Goal: Find specific page/section

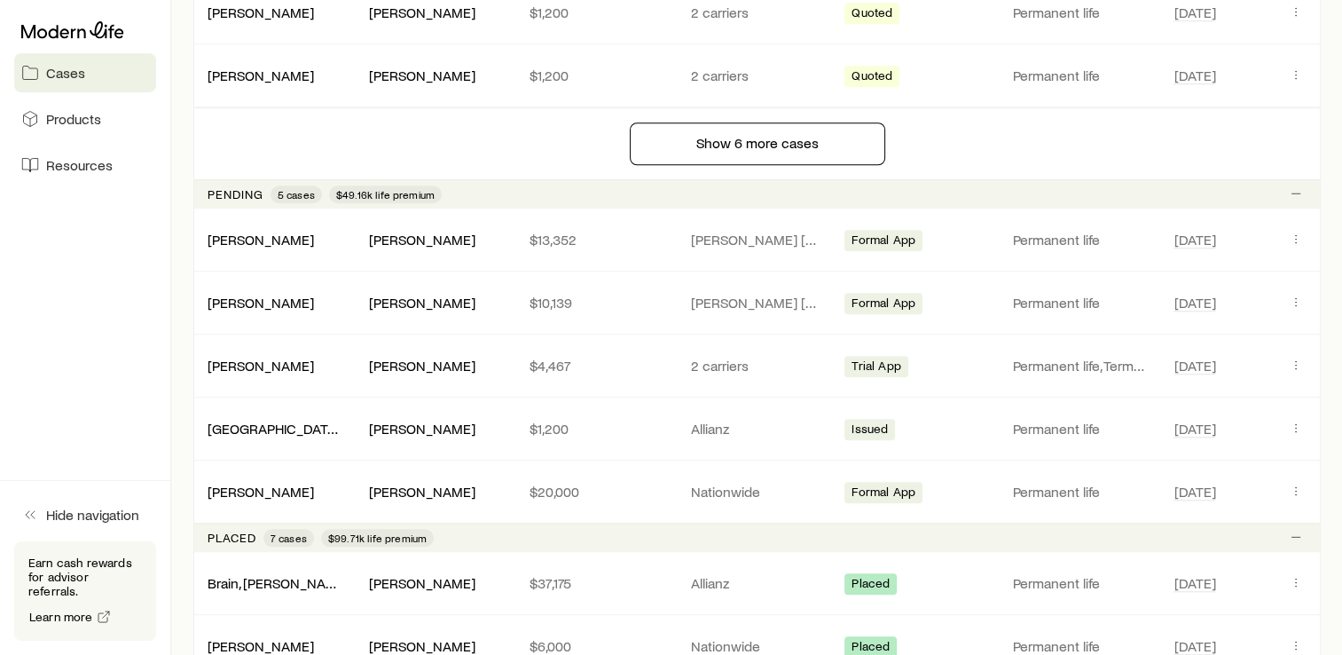
scroll to position [1579, 0]
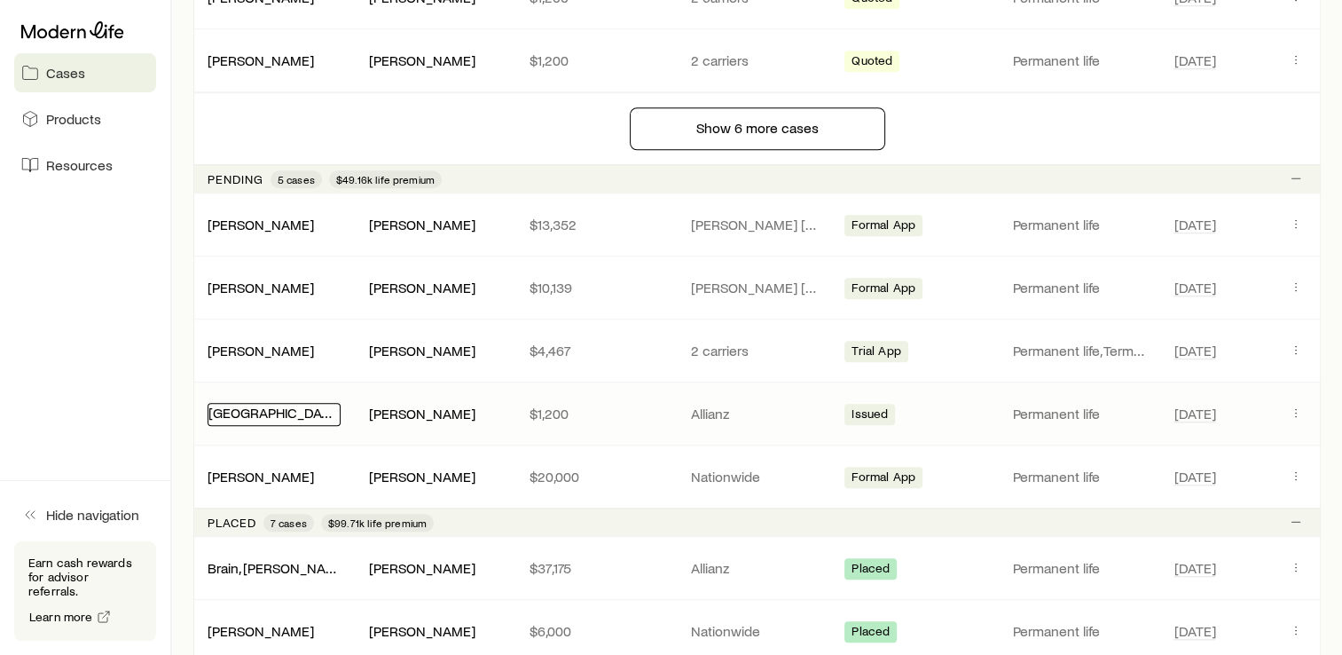
click at [255, 406] on link "[GEOGRAPHIC_DATA][PERSON_NAME]" at bounding box center [328, 412] width 240 height 17
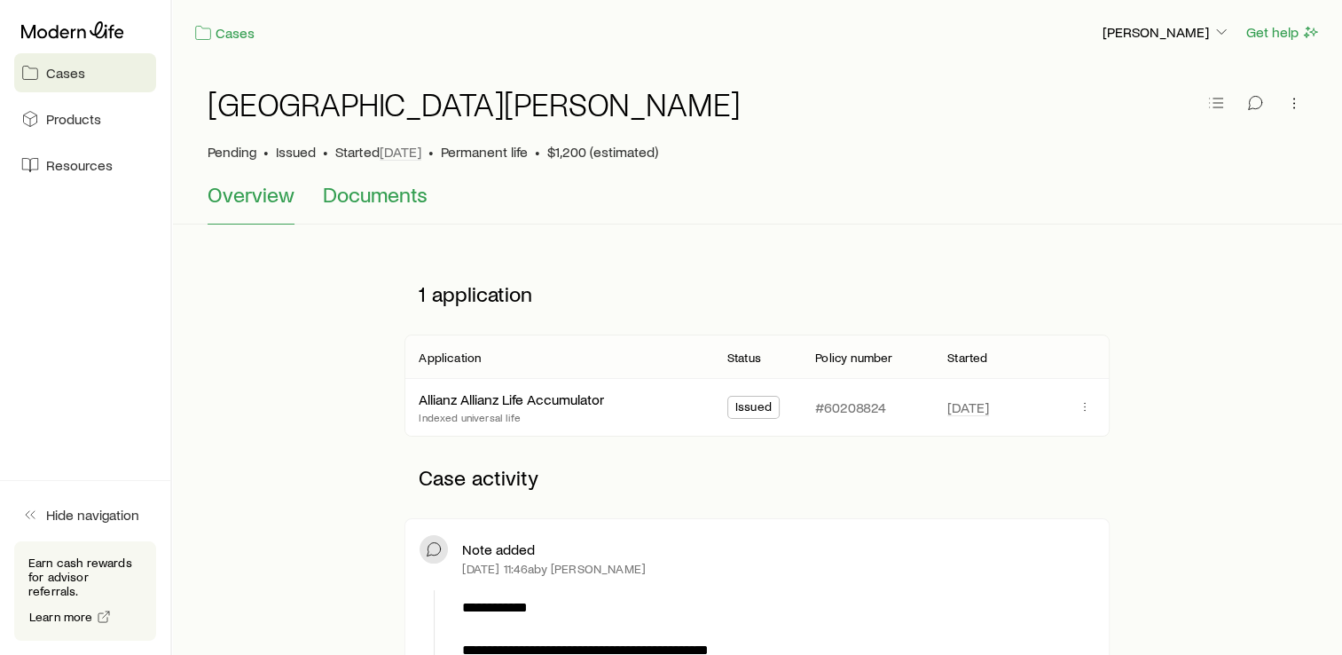
click at [375, 201] on span "Documents" at bounding box center [375, 194] width 105 height 25
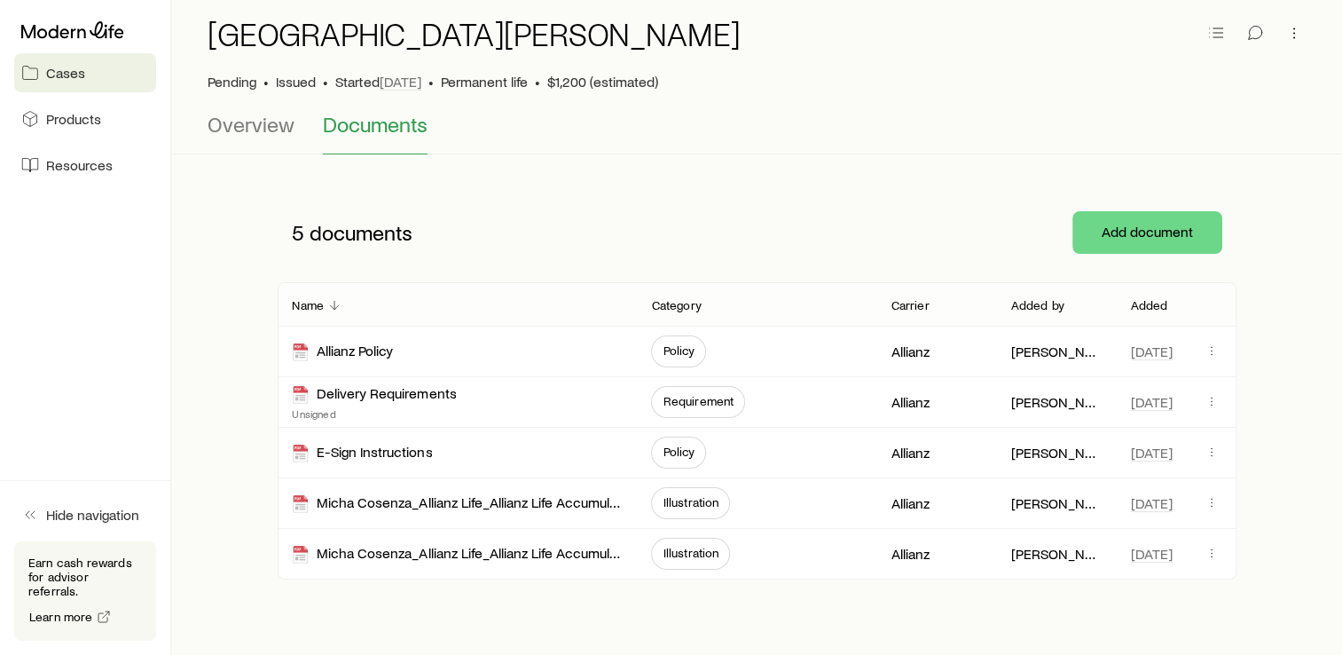
scroll to position [142, 0]
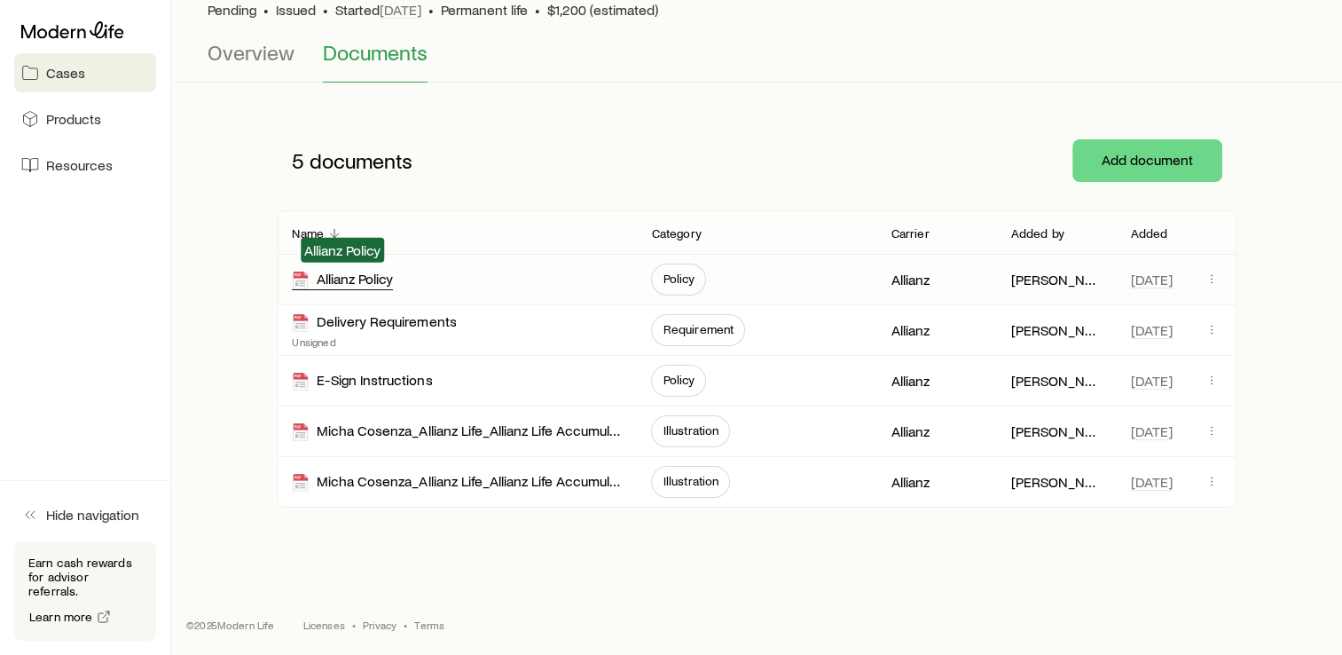
click at [346, 282] on div "Allianz Policy" at bounding box center [342, 280] width 101 height 20
